Goal: Check status: Check status

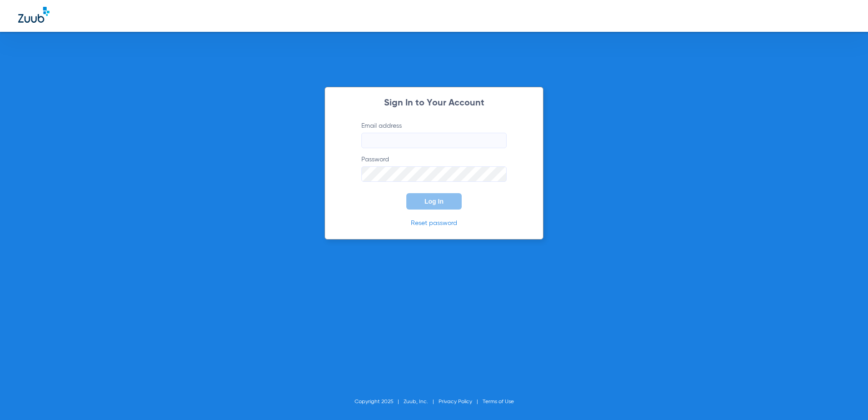
type input "[EMAIL_ADDRESS][DOMAIN_NAME]"
drag, startPoint x: 428, startPoint y: 199, endPoint x: 418, endPoint y: 197, distance: 10.6
click at [427, 198] on span "Log In" at bounding box center [434, 201] width 19 height 7
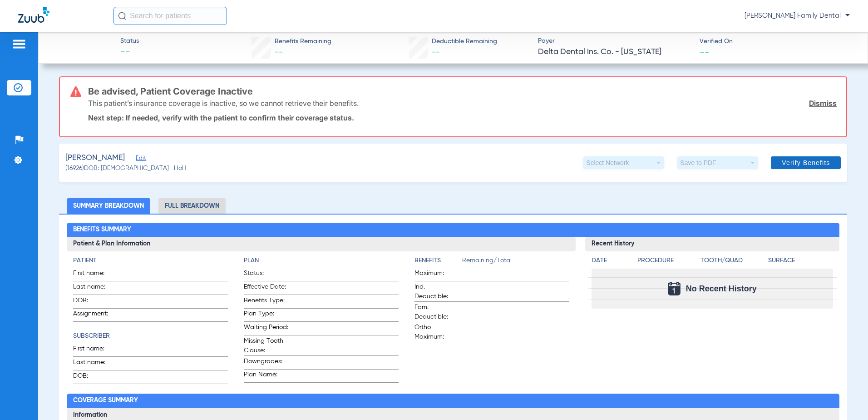
click at [783, 163] on span "Verify Benefits" at bounding box center [806, 162] width 48 height 7
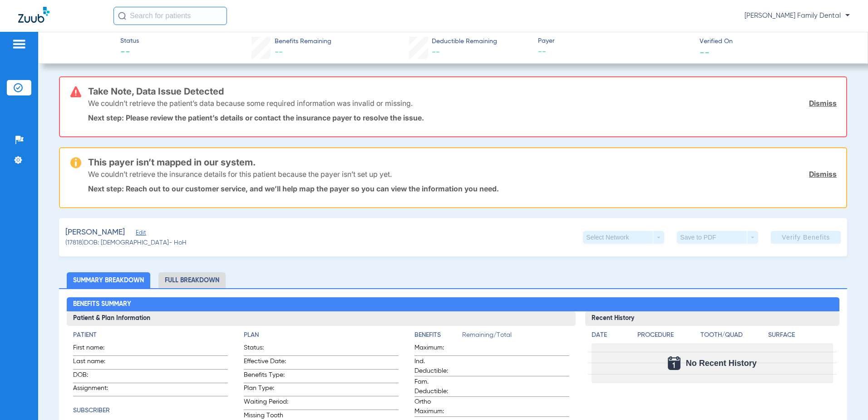
click at [790, 237] on app-verify-button "Verify Benefits" at bounding box center [806, 237] width 70 height 13
